Goal: Find specific page/section: Find specific page/section

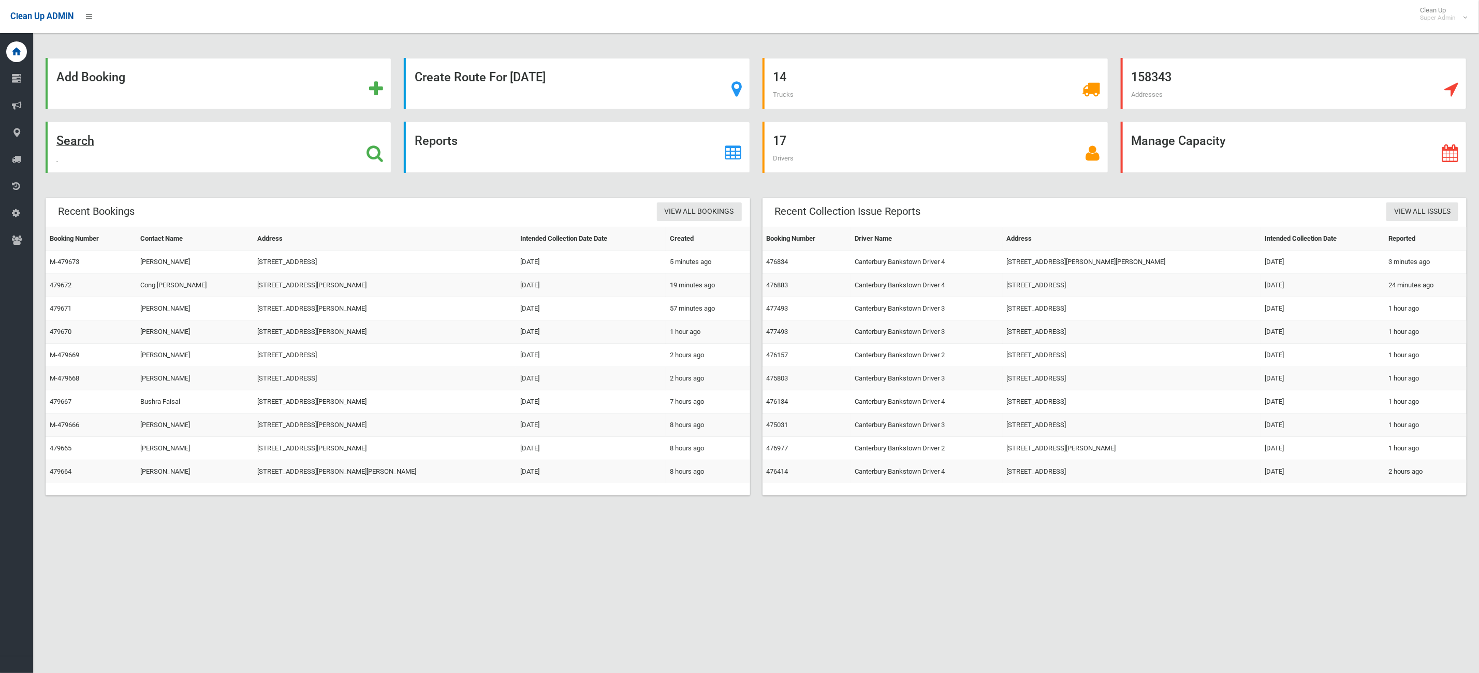
click at [165, 159] on div "Search" at bounding box center [219, 147] width 346 height 51
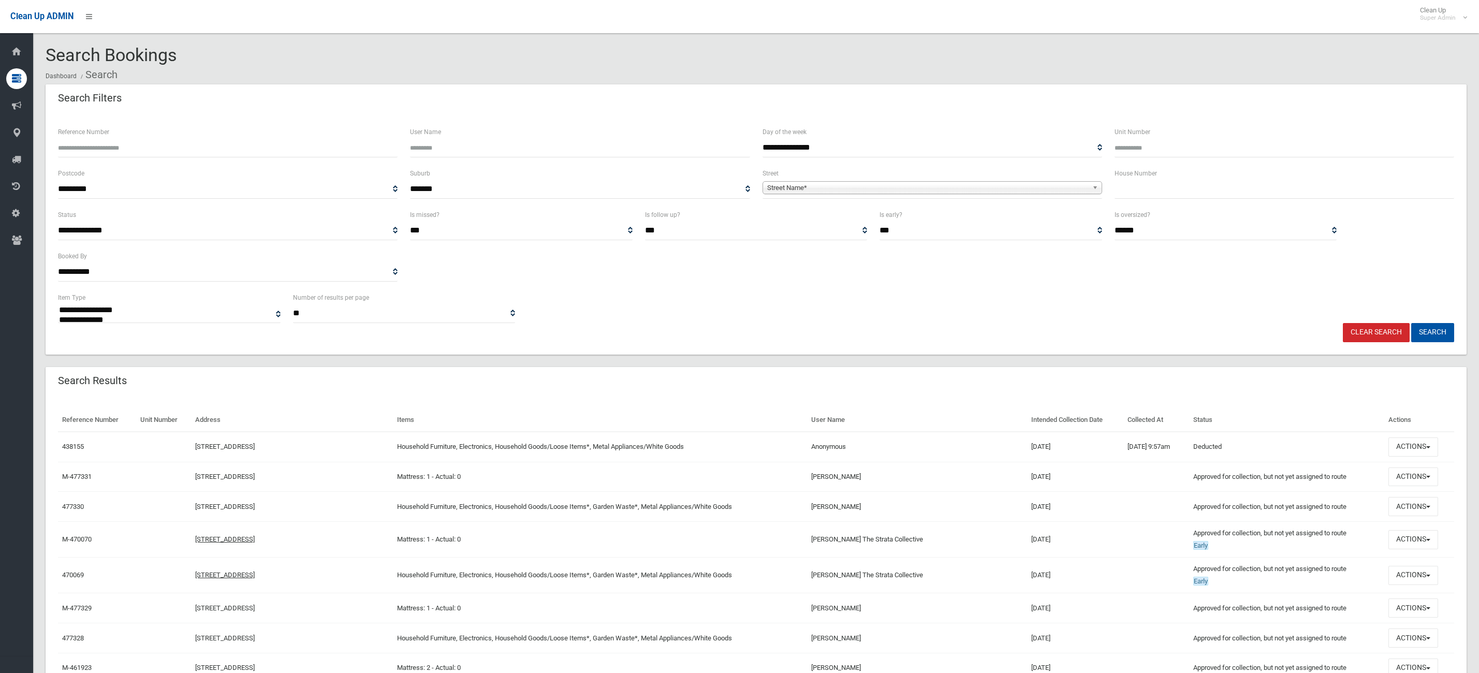
select select
click at [1154, 191] on input "text" at bounding box center [1284, 189] width 340 height 19
type input "***"
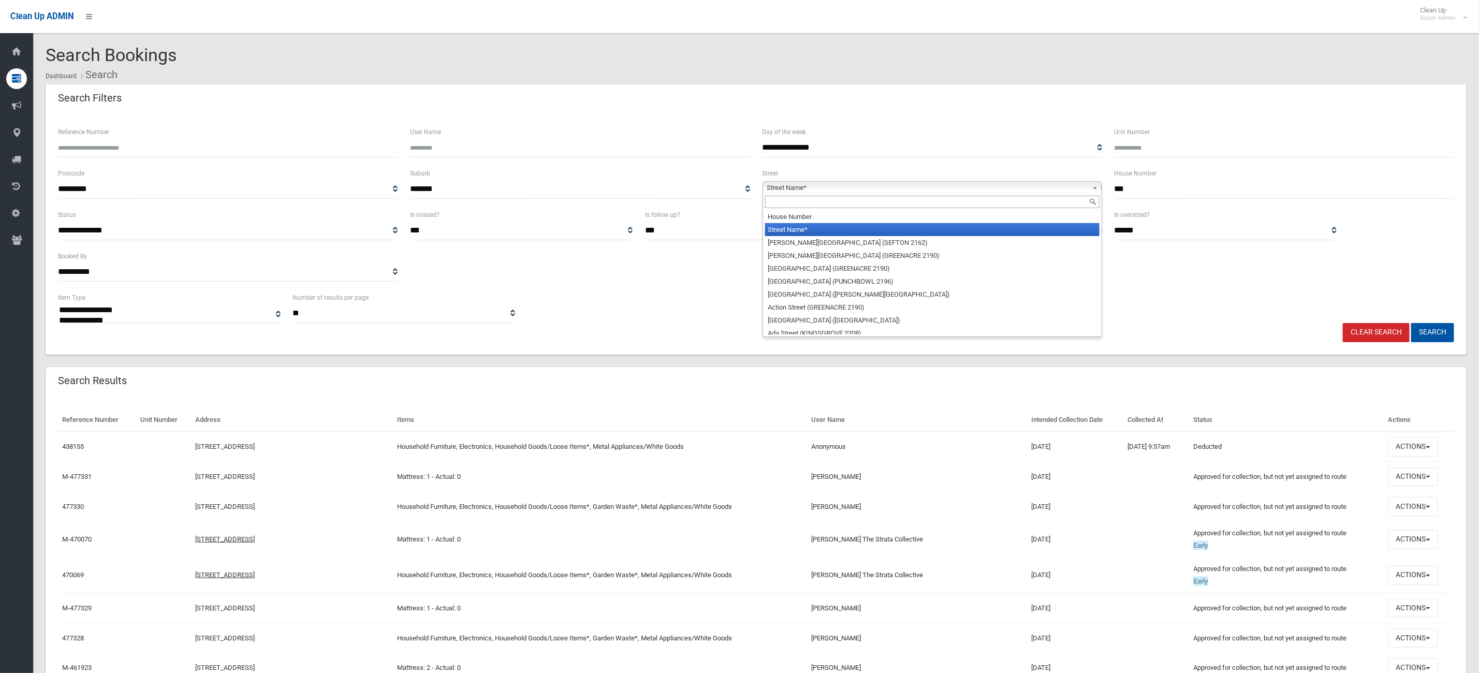
click at [848, 185] on span "Street Name*" at bounding box center [927, 188] width 321 height 12
click at [814, 202] on input "text" at bounding box center [932, 202] width 334 height 12
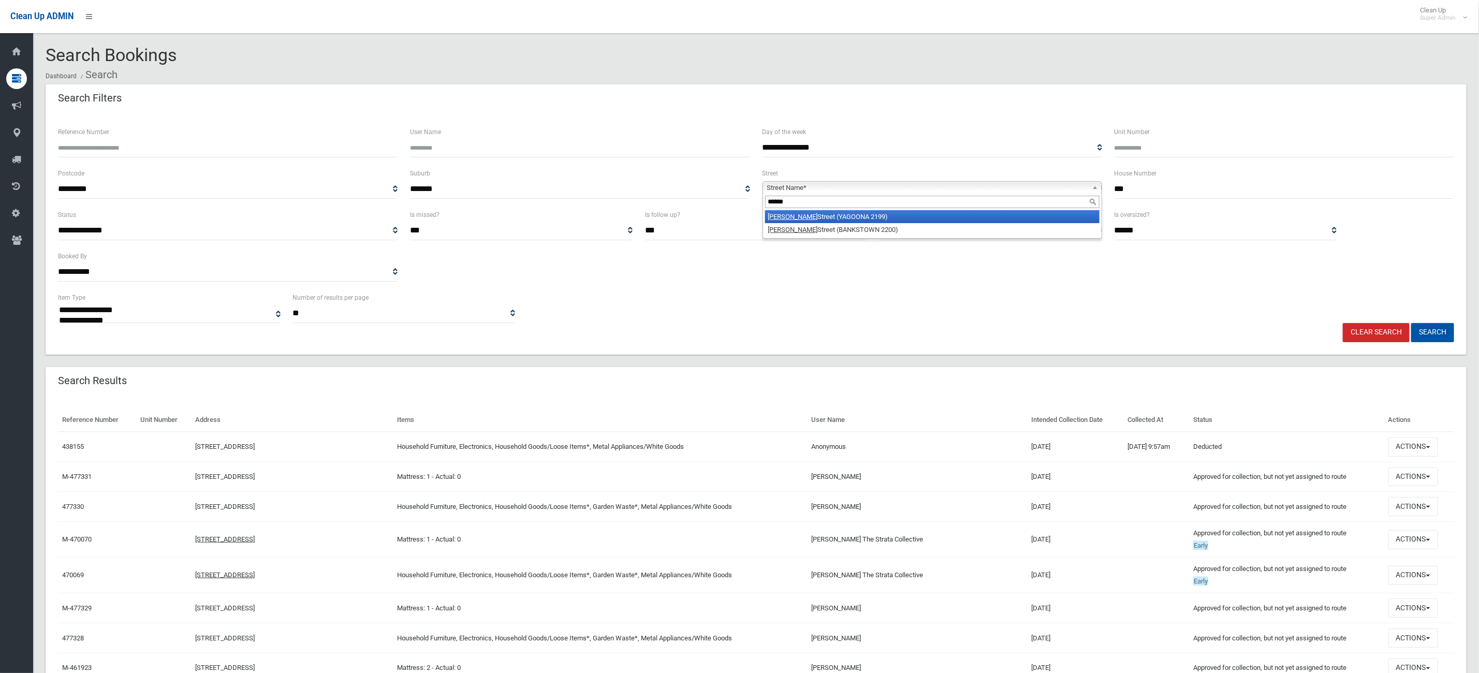
type input "******"
click at [835, 216] on li "Dutton Street (YAGOONA 2199)" at bounding box center [932, 216] width 334 height 13
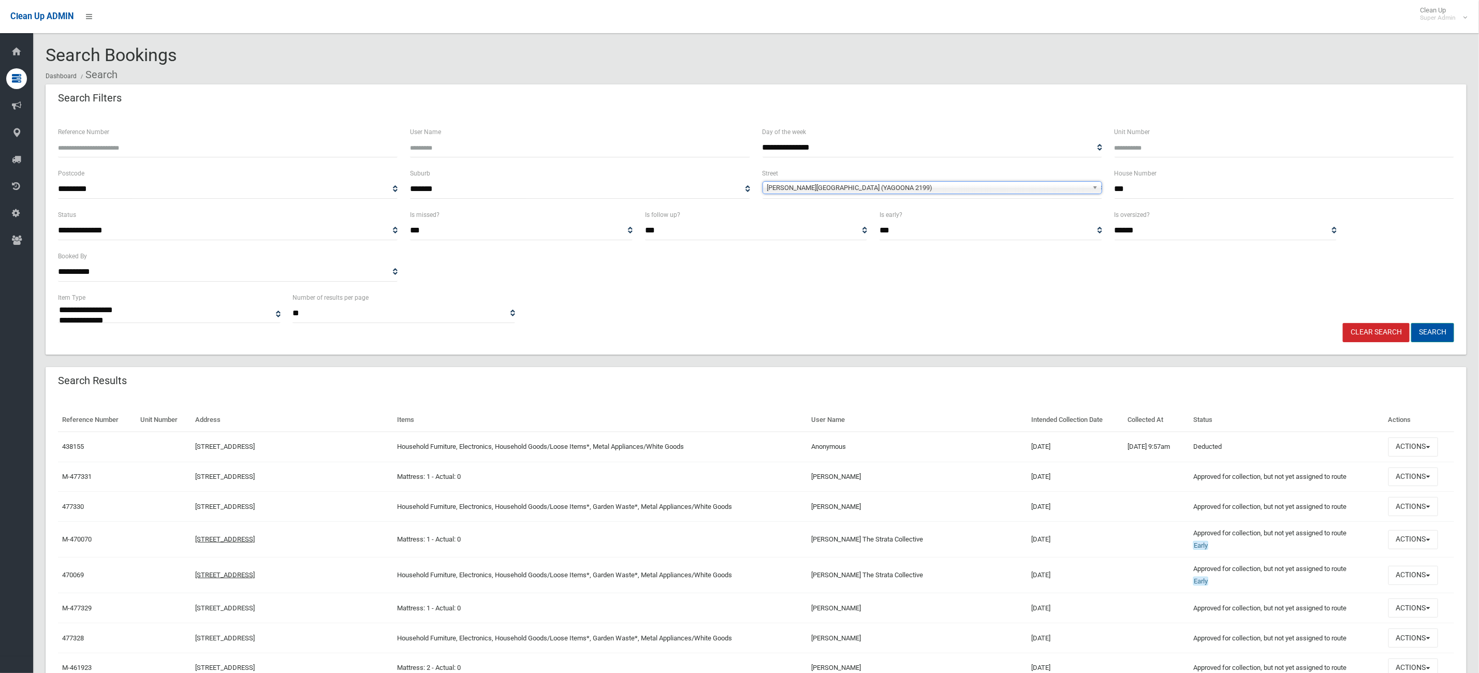
click at [1432, 329] on button "Search" at bounding box center [1432, 332] width 43 height 19
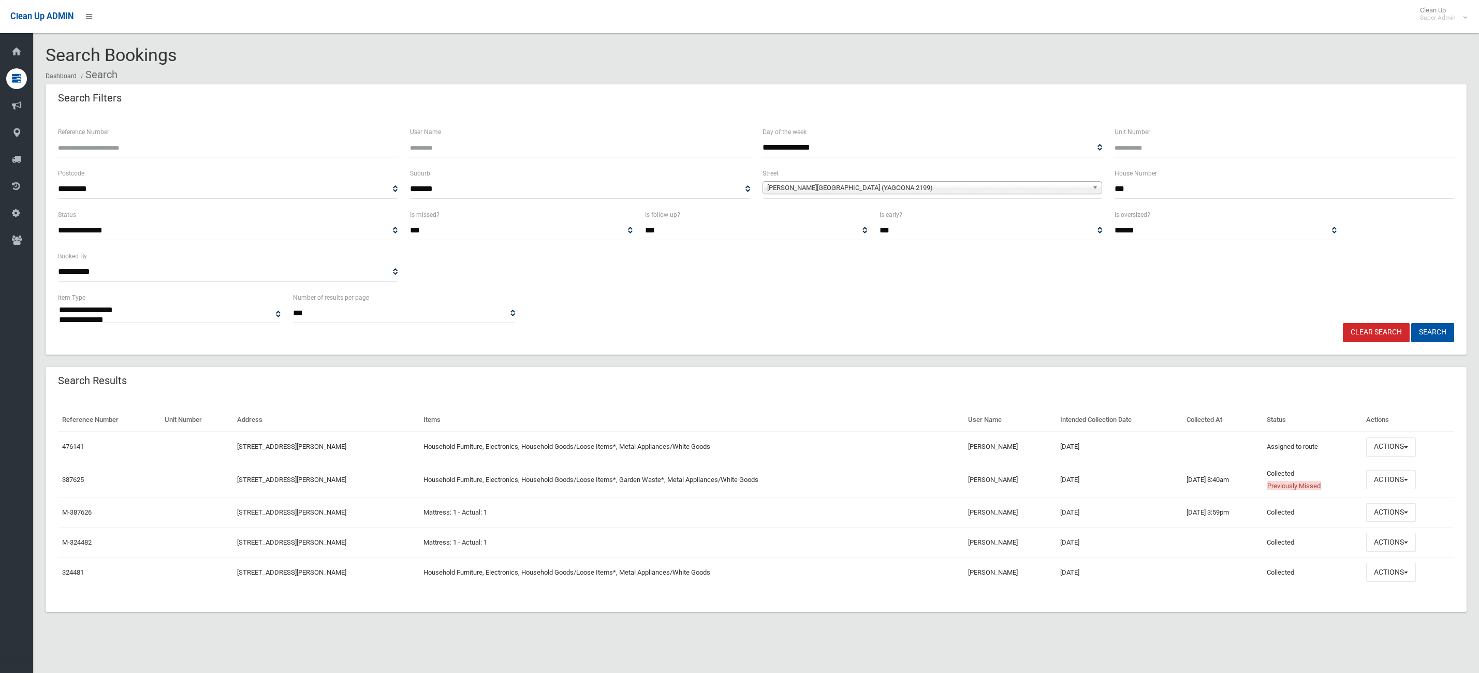
select select
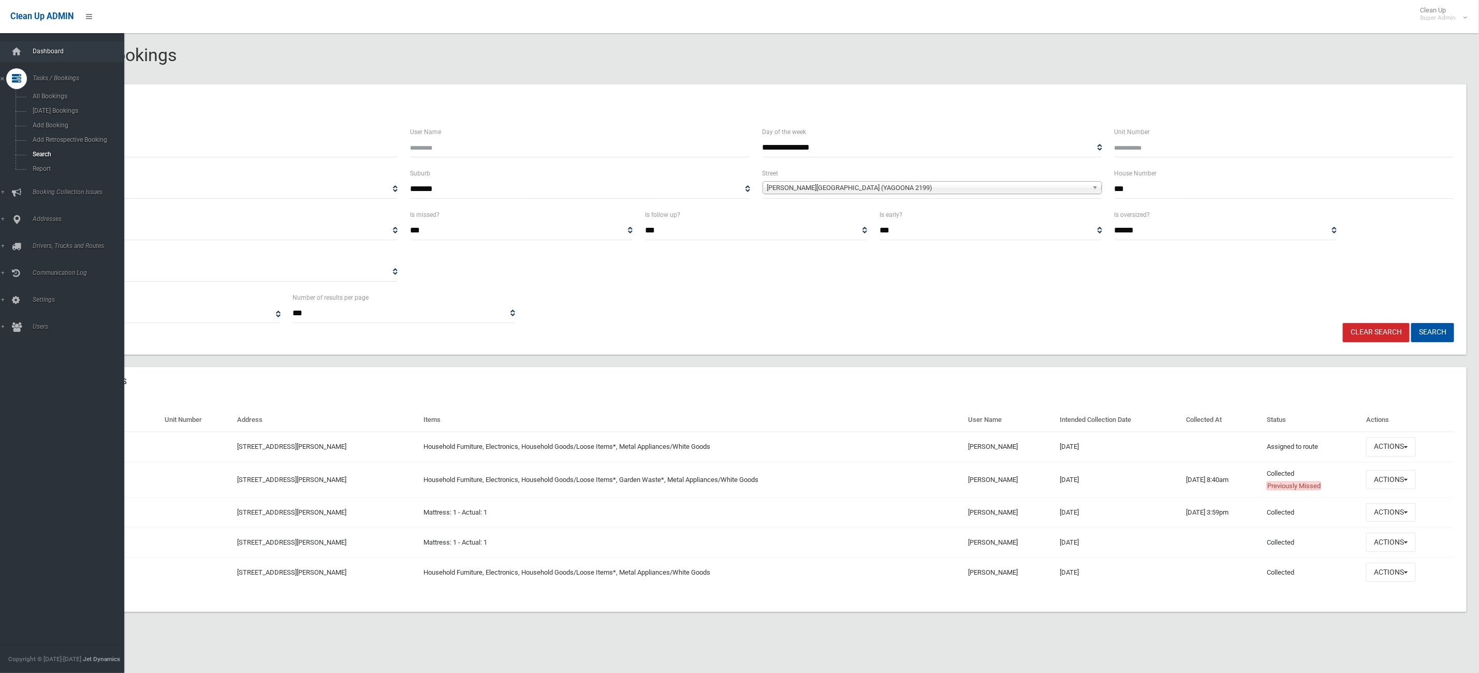
click at [43, 50] on span "Dashboard" at bounding box center [83, 51] width 107 height 7
